Goal: Task Accomplishment & Management: Complete application form

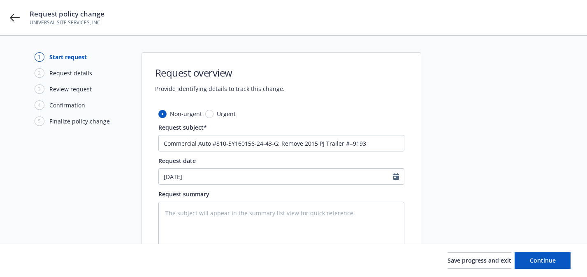
type textarea "x"
click at [349, 143] on input "Commercial Auto #810-5Y160156-24-43-G: Remove 2015 PJ Trailer #=9193" at bounding box center [281, 143] width 246 height 16
type input "Commercial Auto #810-5Y160156-24-43-G: Remove 2015 PJ Trailer #9193"
type textarea "x"
type input "Commercial Auto #810-5Y160156-24-43-G: Remove 2015 PJ Trailer #9193"
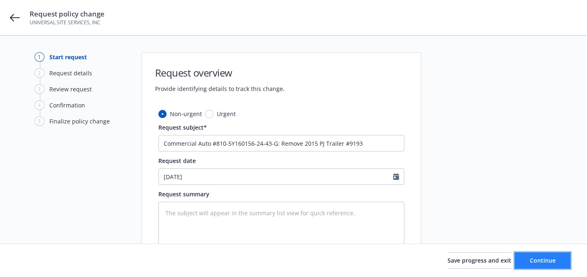
click at [525, 259] on button "Continue" at bounding box center [542, 260] width 56 height 16
type textarea "x"
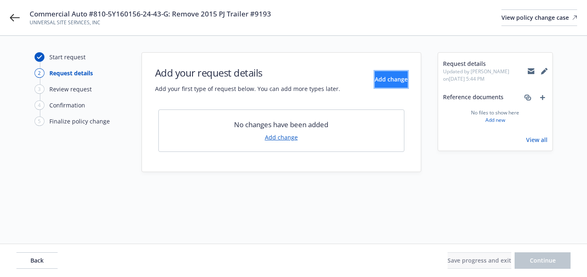
click at [375, 79] on span "Add change" at bounding box center [391, 79] width 33 height 8
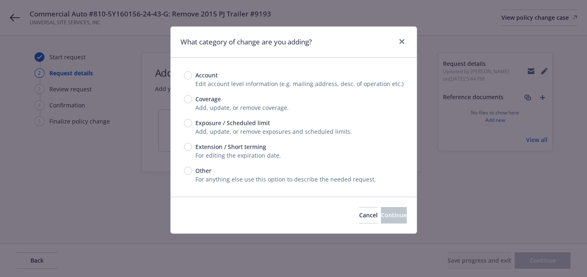
click at [250, 127] on span "Exposure / Scheduled limit" at bounding box center [232, 122] width 74 height 9
click at [192, 127] on input "Exposure / Scheduled limit" at bounding box center [188, 123] width 8 height 8
radio input "true"
click at [381, 216] on span "Continue" at bounding box center [394, 215] width 26 height 8
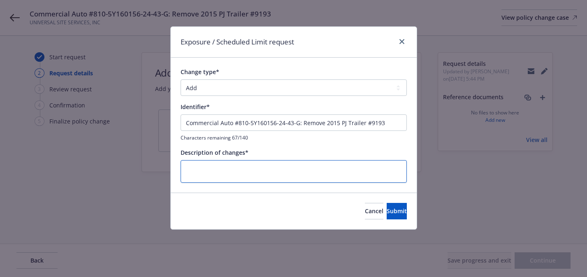
click at [259, 171] on textarea at bounding box center [293, 171] width 226 height 23
type textarea "x"
type textarea "R"
type textarea "x"
type textarea "Re"
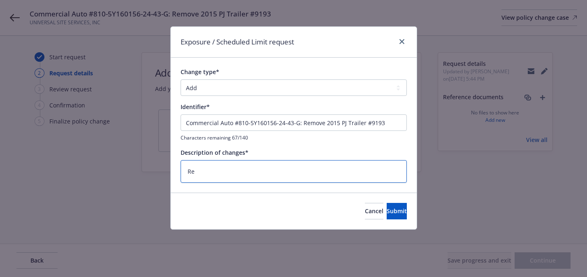
type textarea "x"
type textarea "Rem"
type textarea "x"
type textarea "Remo"
type textarea "x"
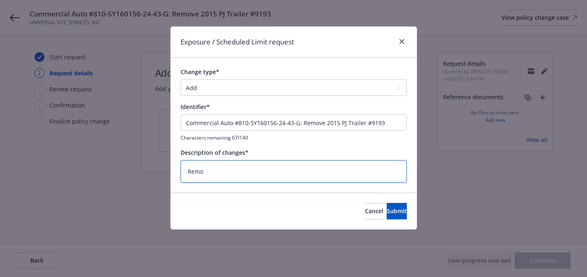
type textarea "Remov"
type textarea "x"
type textarea "Remove"
type textarea "x"
type textarea "Remove"
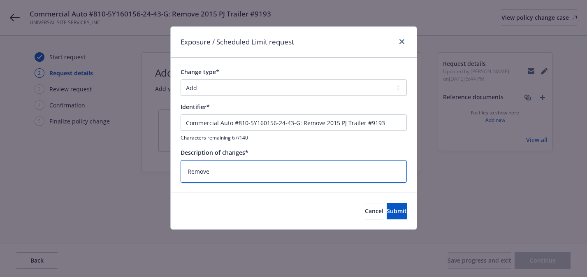
type textarea "x"
type textarea "Remove #"
paste textarea "[US_VEHICLE_IDENTIFICATION_NUMBER]"
type textarea "x"
type textarea "Remove #[US_VEHICLE_IDENTIFICATION_NUMBER]"
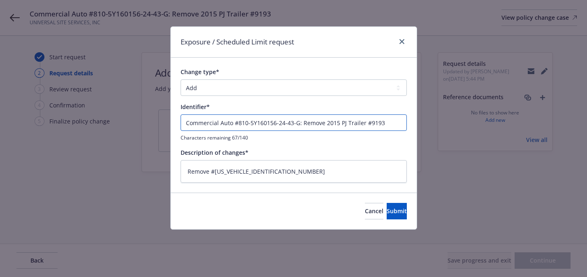
drag, startPoint x: 324, startPoint y: 124, endPoint x: 363, endPoint y: 123, distance: 39.1
click at [363, 123] on input "Commercial Auto #810-5Y160156-24-43-G: Remove 2015 PJ Trailer #9193" at bounding box center [293, 122] width 226 height 16
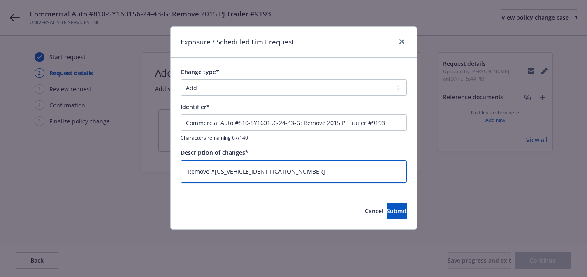
click at [210, 172] on textarea "Remove #[US_VEHICLE_IDENTIFICATION_NUMBER]" at bounding box center [293, 171] width 226 height 23
paste textarea "2015 [PERSON_NAME]"
type textarea "x"
type textarea "Remove 2015 PJ Trailer#[US_VEHICLE_IDENTIFICATION_NUMBER]"
type textarea "x"
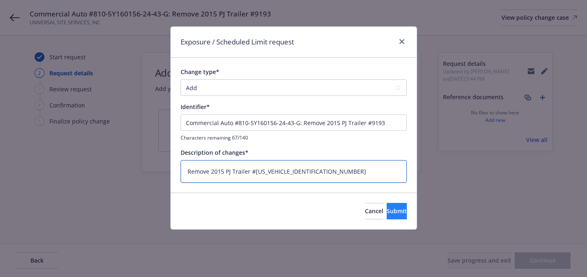
type textarea "Remove 2015 PJ Trailer #[US_VEHICLE_IDENTIFICATION_NUMBER]"
click at [395, 215] on button "Submit" at bounding box center [396, 211] width 20 height 16
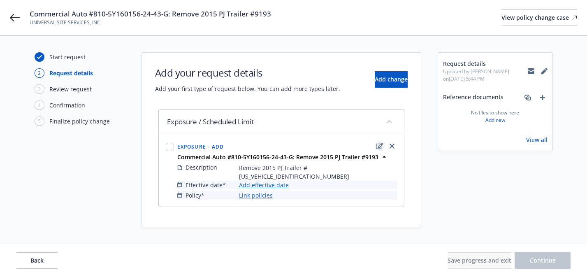
click at [379, 144] on icon "edit" at bounding box center [379, 146] width 7 height 7
type textarea "x"
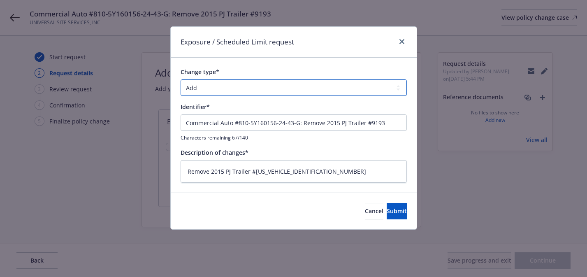
click at [257, 87] on select "Add Audit Change Remove" at bounding box center [293, 87] width 226 height 16
select select "REMOVE"
click at [386, 210] on span "Submit" at bounding box center [396, 211] width 20 height 8
type textarea "x"
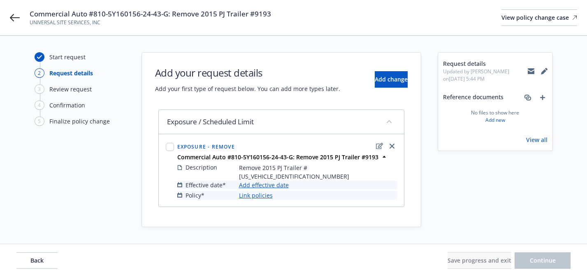
click at [275, 180] on link "Add effective date" at bounding box center [264, 184] width 50 height 9
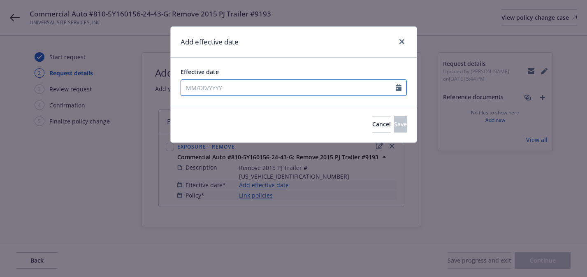
click at [296, 89] on input "Effective date" at bounding box center [288, 88] width 215 height 16
select select "8"
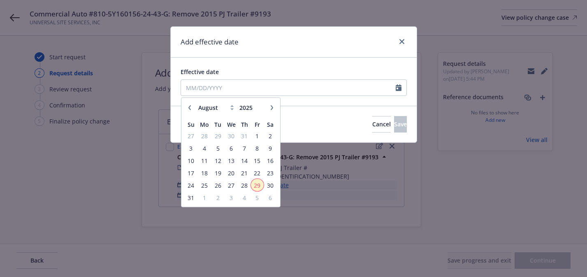
click at [257, 184] on span "29" at bounding box center [257, 185] width 11 height 10
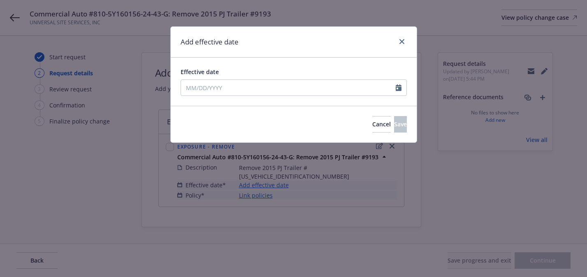
type input "[DATE]"
click at [394, 128] on span "Save" at bounding box center [400, 124] width 13 height 8
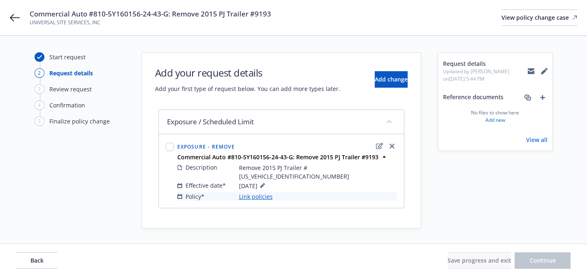
click at [253, 192] on link "Link policies" at bounding box center [256, 196] width 34 height 9
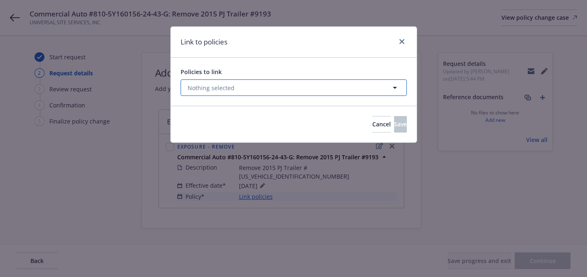
click at [291, 91] on button "Nothing selected" at bounding box center [293, 87] width 226 height 16
select select "ACTIVE"
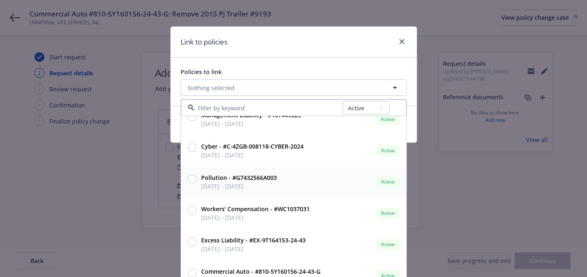
scroll to position [107, 0]
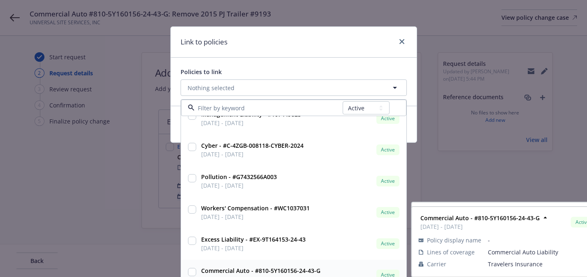
click at [291, 264] on div "Commercial Auto - #810-5Y160156-24-43-G [DATE] - [DATE]" at bounding box center [260, 274] width 124 height 21
checkbox input "true"
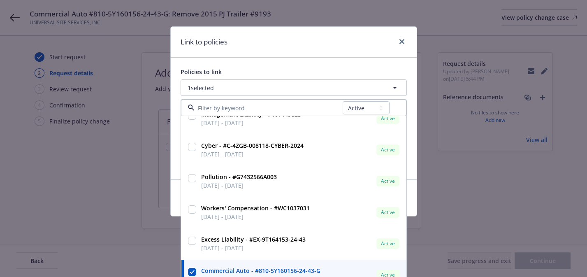
click at [344, 48] on div "Link to policies" at bounding box center [294, 42] width 246 height 31
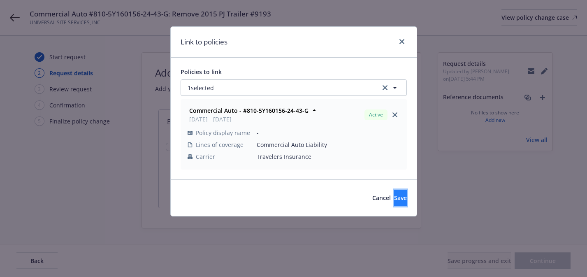
click at [394, 190] on button "Save" at bounding box center [400, 198] width 13 height 16
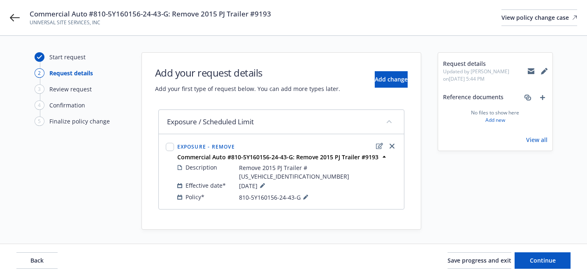
click at [544, 69] on icon at bounding box center [543, 71] width 5 height 5
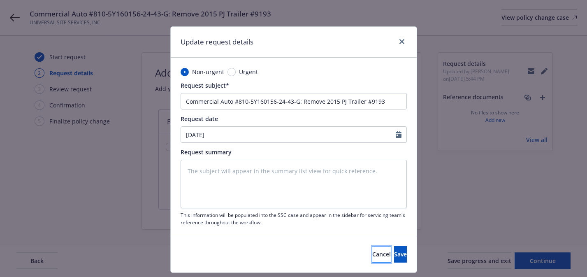
click at [372, 253] on span "Cancel" at bounding box center [381, 254] width 18 height 8
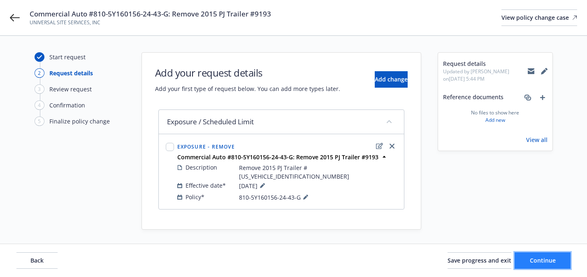
click at [541, 266] on button "Continue" at bounding box center [542, 260] width 56 height 16
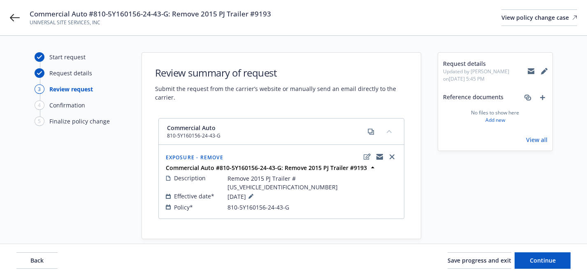
click at [275, 181] on span "Remove 2015 PJ Trailer #[US_VEHICLE_IDENTIFICATION_NUMBER]" at bounding box center [311, 182] width 169 height 17
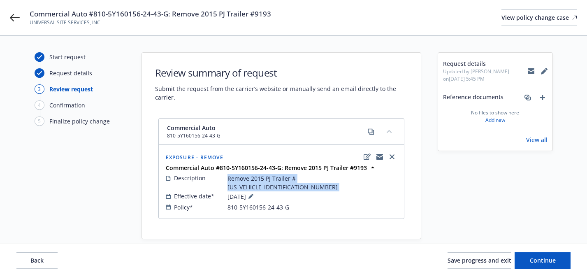
click at [275, 181] on span "Remove 2015 PJ Trailer #[US_VEHICLE_IDENTIFICATION_NUMBER]" at bounding box center [311, 182] width 169 height 17
copy div "Remove 2015 PJ Trailer #[US_VEHICLE_IDENTIFICATION_NUMBER]"
click at [546, 71] on icon at bounding box center [544, 71] width 7 height 7
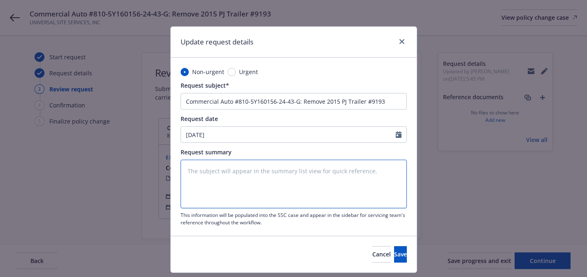
click at [332, 167] on textarea at bounding box center [293, 184] width 226 height 49
paste textarea "Remove 2015 PJ Trailer #[US_VEHICLE_IDENTIFICATION_NUMBER]"
type textarea "x"
type textarea "Remove 2015 PJ Trailer #[US_VEHICLE_IDENTIFICATION_NUMBER]"
type textarea "x"
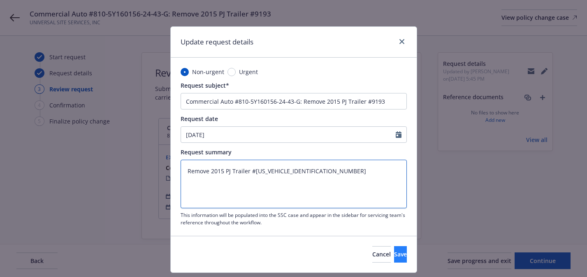
type textarea "Remove 2015 PJ Trailer #[US_VEHICLE_IDENTIFICATION_NUMBER]"
click at [394, 250] on span "Save" at bounding box center [400, 254] width 13 height 8
type textarea "x"
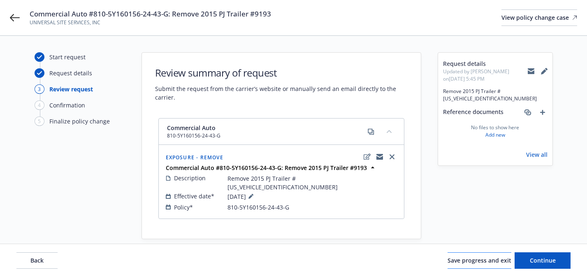
scroll to position [3, 0]
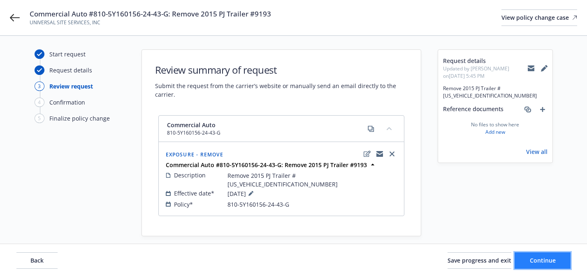
click at [535, 261] on span "Continue" at bounding box center [543, 260] width 26 height 8
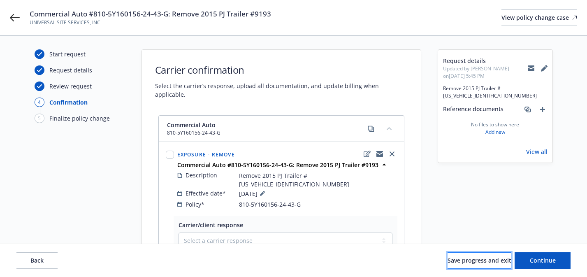
click at [479, 261] on span "Save progress and exit" at bounding box center [479, 260] width 64 height 8
